Goal: Task Accomplishment & Management: Manage account settings

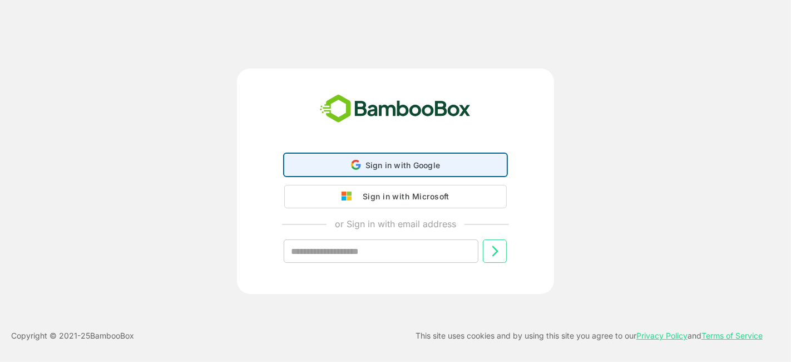
click at [412, 162] on font "Sign in with Google" at bounding box center [402, 164] width 75 height 9
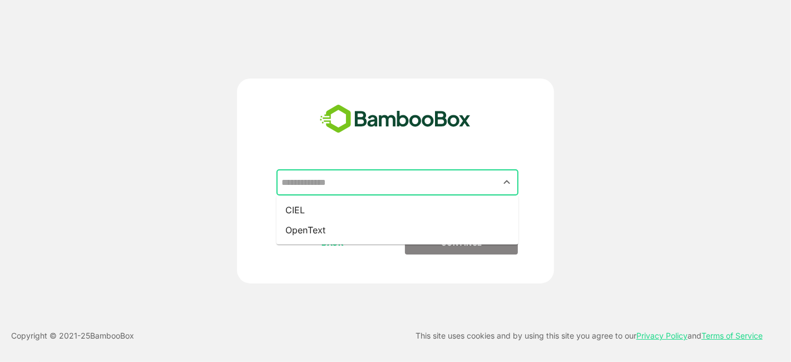
click at [410, 182] on input "text" at bounding box center [398, 182] width 238 height 21
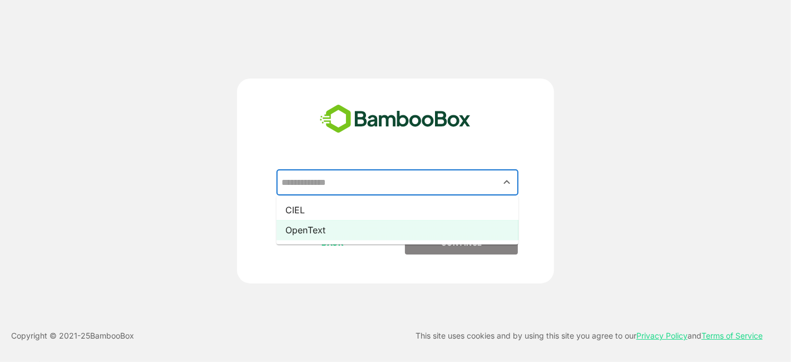
click at [405, 227] on li "OpenText" at bounding box center [397, 230] width 242 height 20
type input "********"
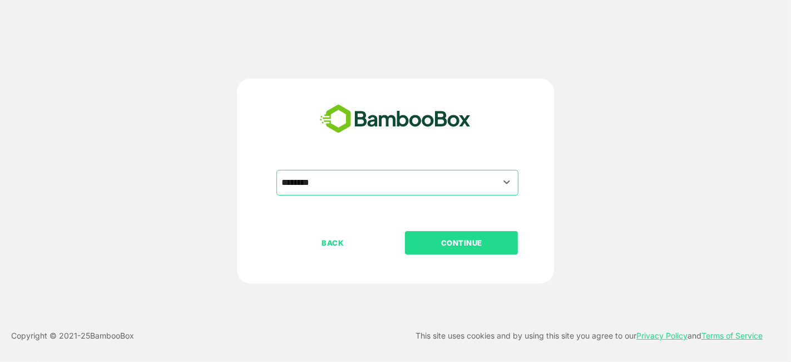
click at [468, 239] on font "CONTINUE" at bounding box center [461, 242] width 41 height 9
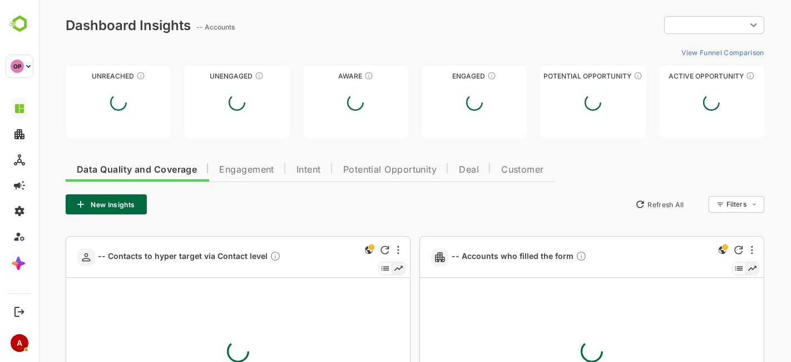
type input "**********"
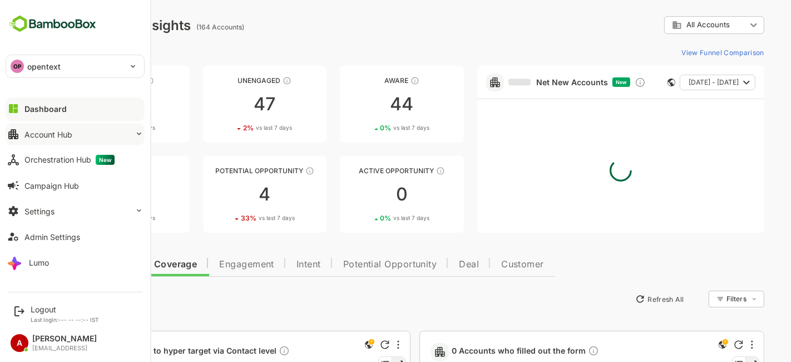
click at [61, 130] on font "Account Hub" at bounding box center [48, 134] width 48 height 9
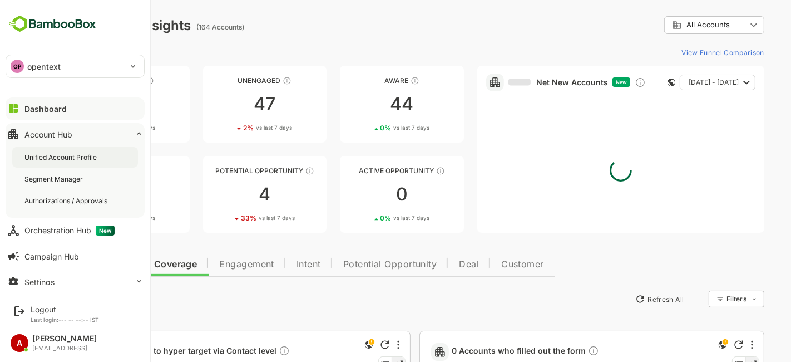
click at [63, 156] on font "Unified Account Profile" at bounding box center [60, 157] width 72 height 8
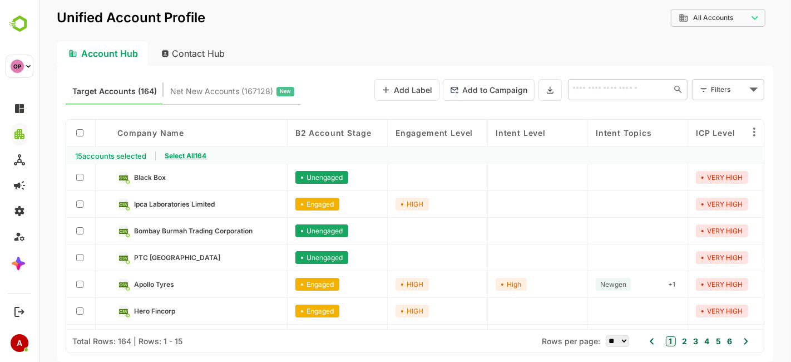
click at [196, 153] on span "Select All 164" at bounding box center [185, 155] width 42 height 8
click at [554, 86] on button at bounding box center [549, 90] width 23 height 22
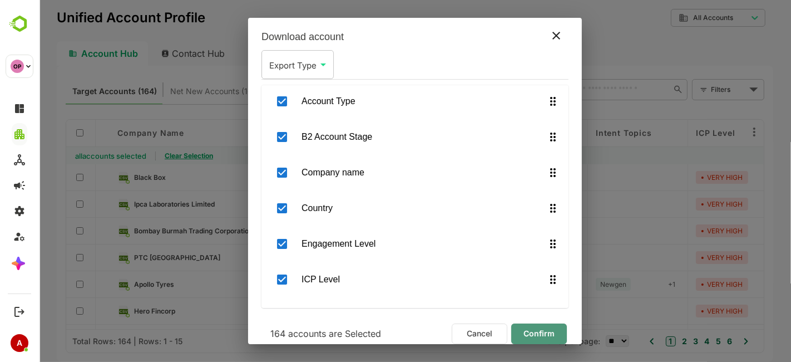
click at [529, 327] on span "Confirm" at bounding box center [539, 333] width 38 height 14
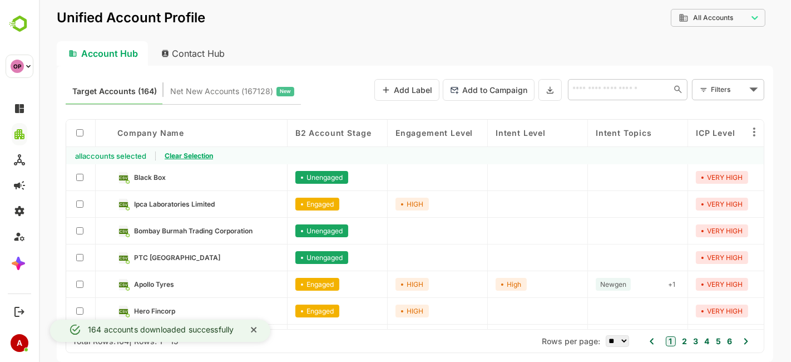
click at [196, 53] on font "Contact Hub" at bounding box center [197, 53] width 53 height 11
type input "**********"
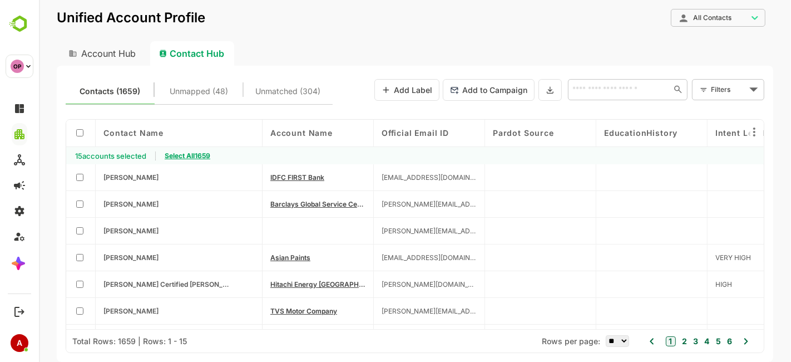
click at [192, 155] on span "Select All 1659" at bounding box center [187, 155] width 46 height 8
click at [554, 91] on icon at bounding box center [549, 89] width 9 height 9
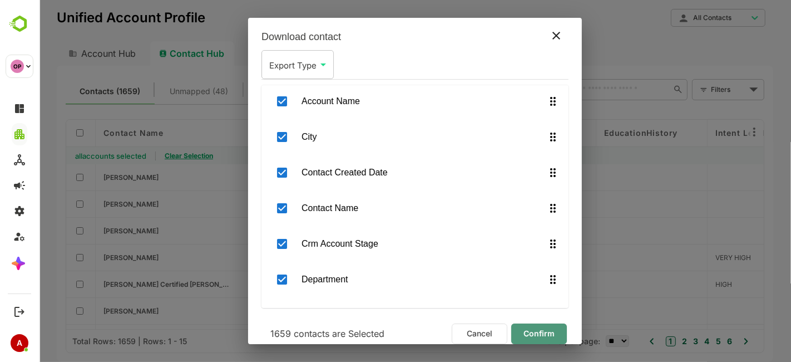
click at [530, 329] on span "Confirm" at bounding box center [539, 333] width 38 height 14
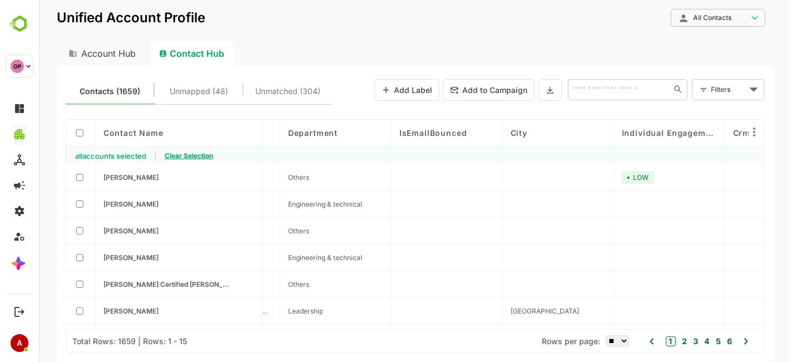
scroll to position [0, 874]
